Goal: Share content

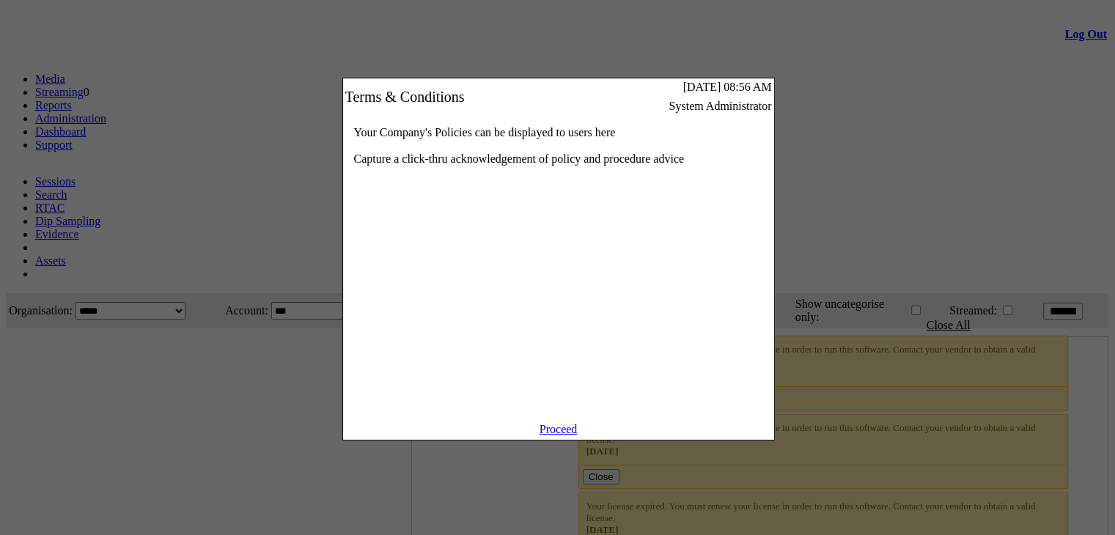
scroll to position [73, 0]
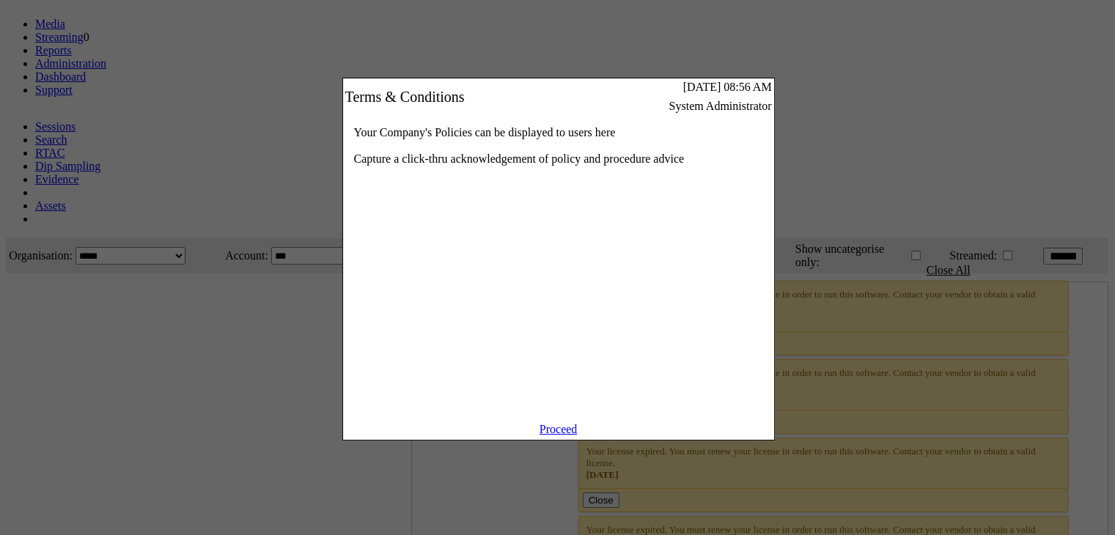
click at [559, 436] on link "Proceed" at bounding box center [559, 429] width 38 height 12
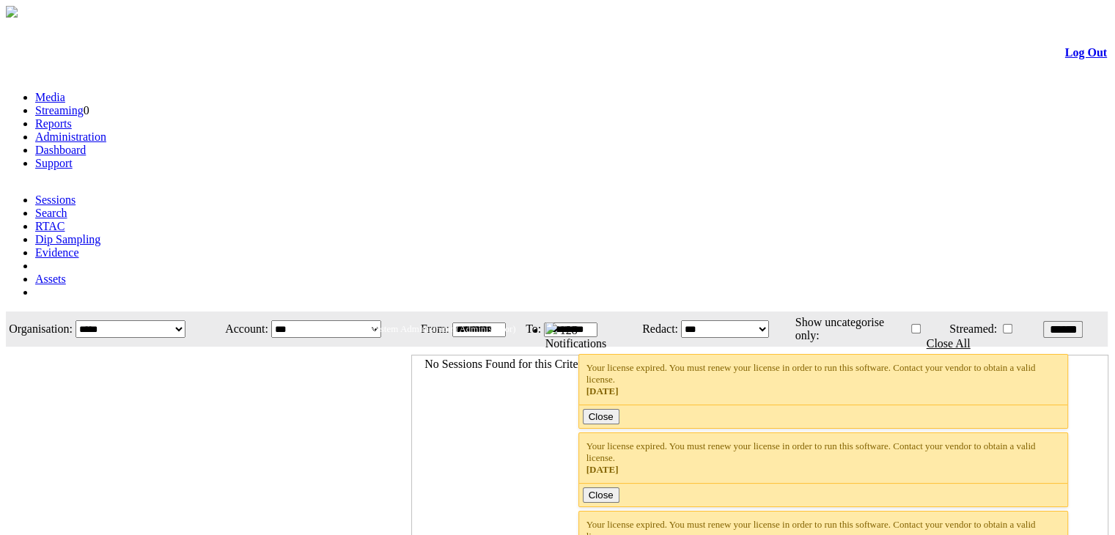
click at [106, 131] on link "Administration" at bounding box center [70, 137] width 71 height 12
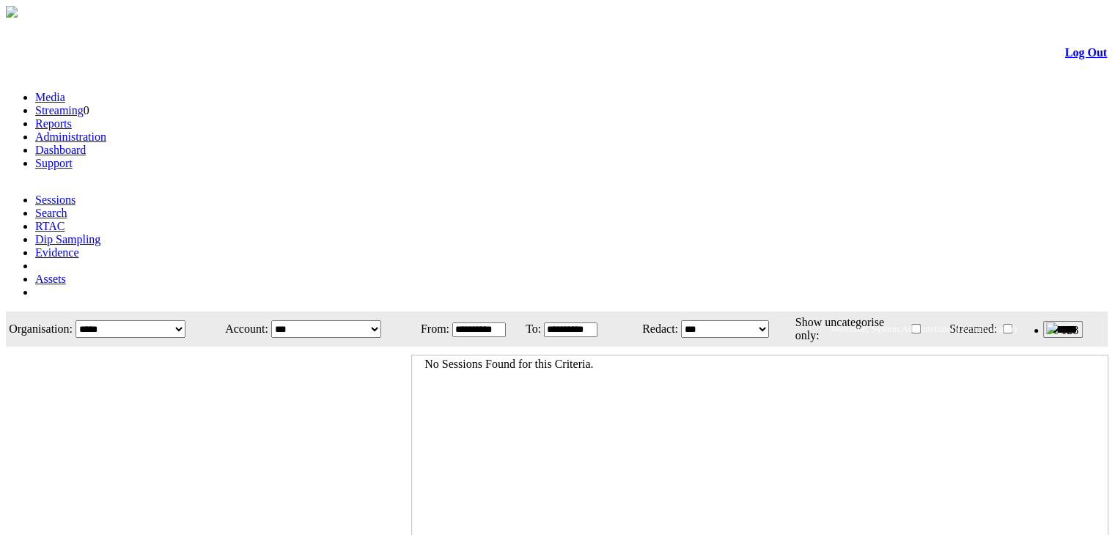
click at [79, 246] on link "Evidence" at bounding box center [57, 252] width 44 height 12
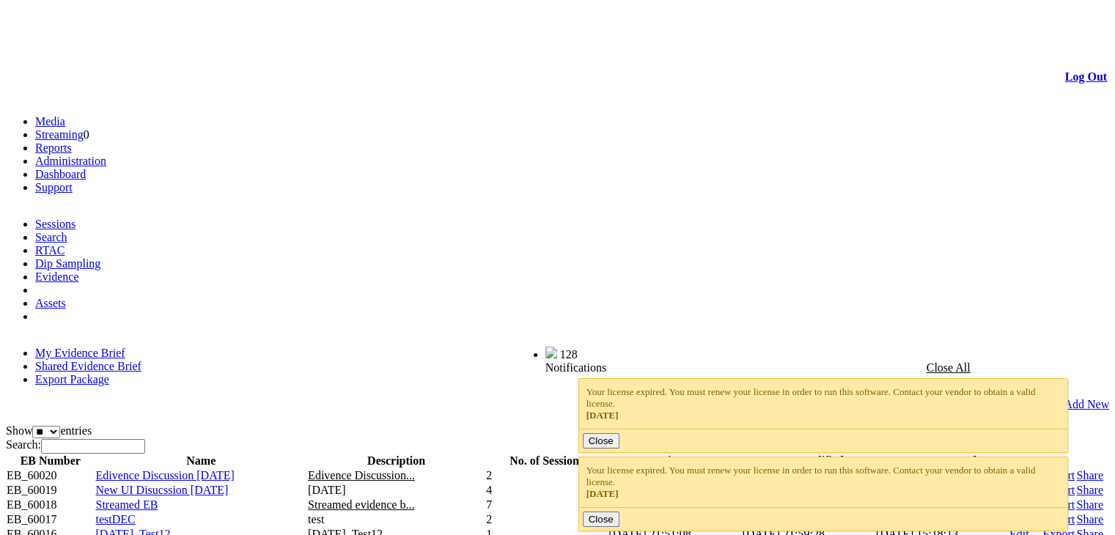
click at [1076, 469] on link "Share" at bounding box center [1089, 475] width 26 height 12
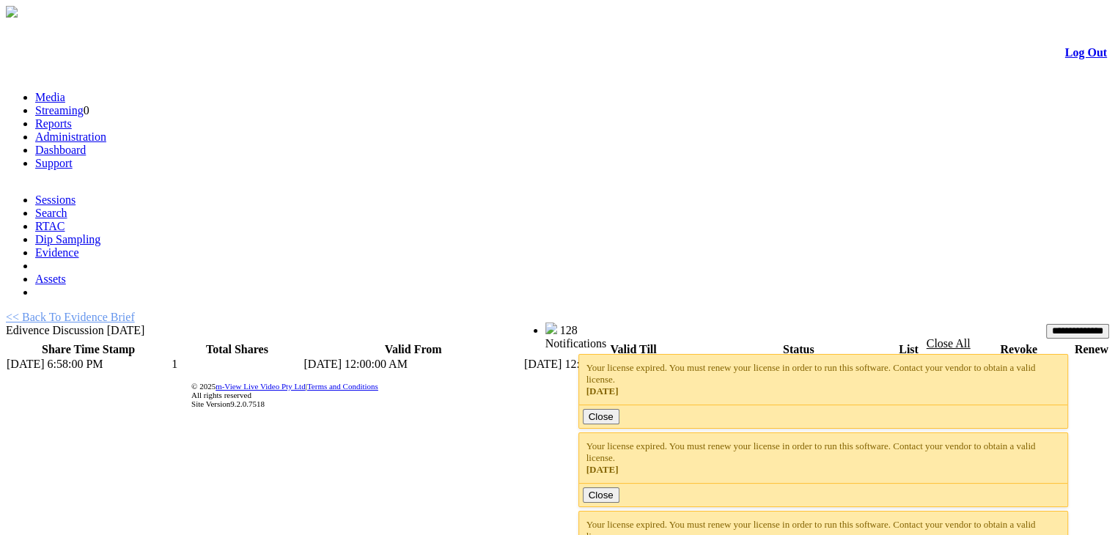
click at [854, 358] on link "List" at bounding box center [863, 364] width 18 height 12
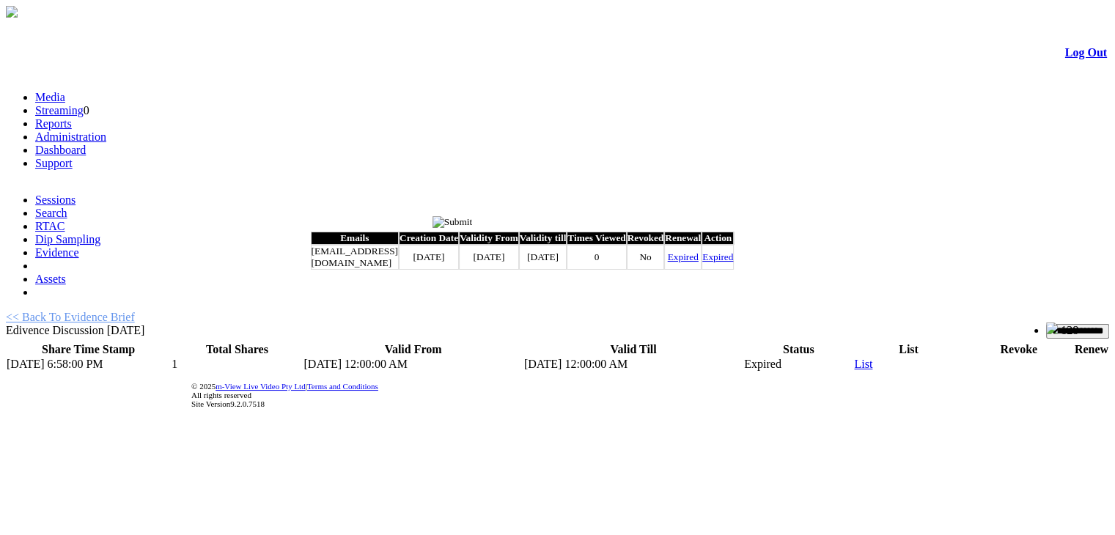
click at [473, 221] on input "image" at bounding box center [453, 222] width 40 height 12
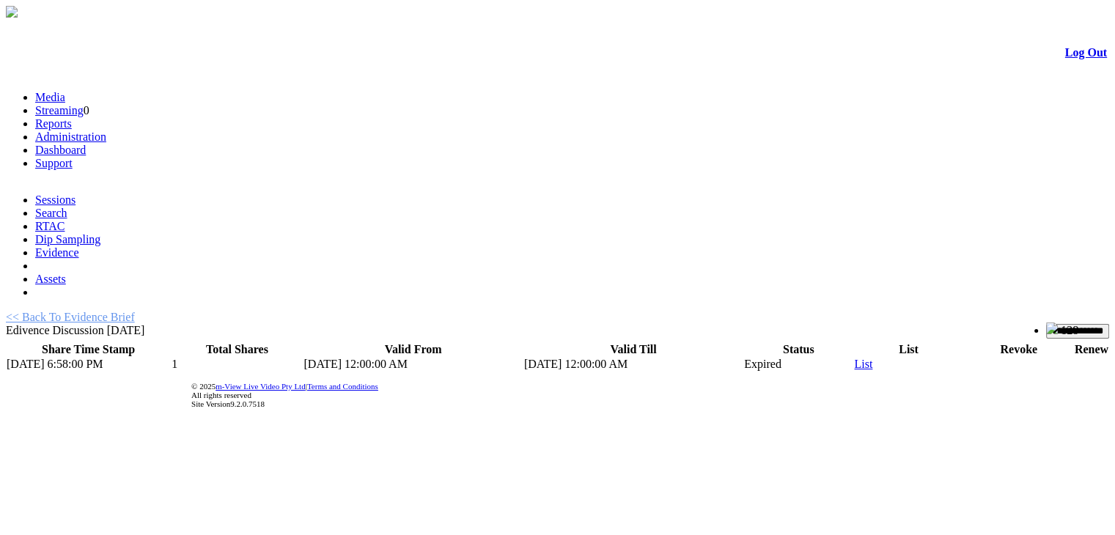
click at [873, 311] on div "**********" at bounding box center [557, 341] width 1103 height 61
